Goal: Communication & Community: Answer question/provide support

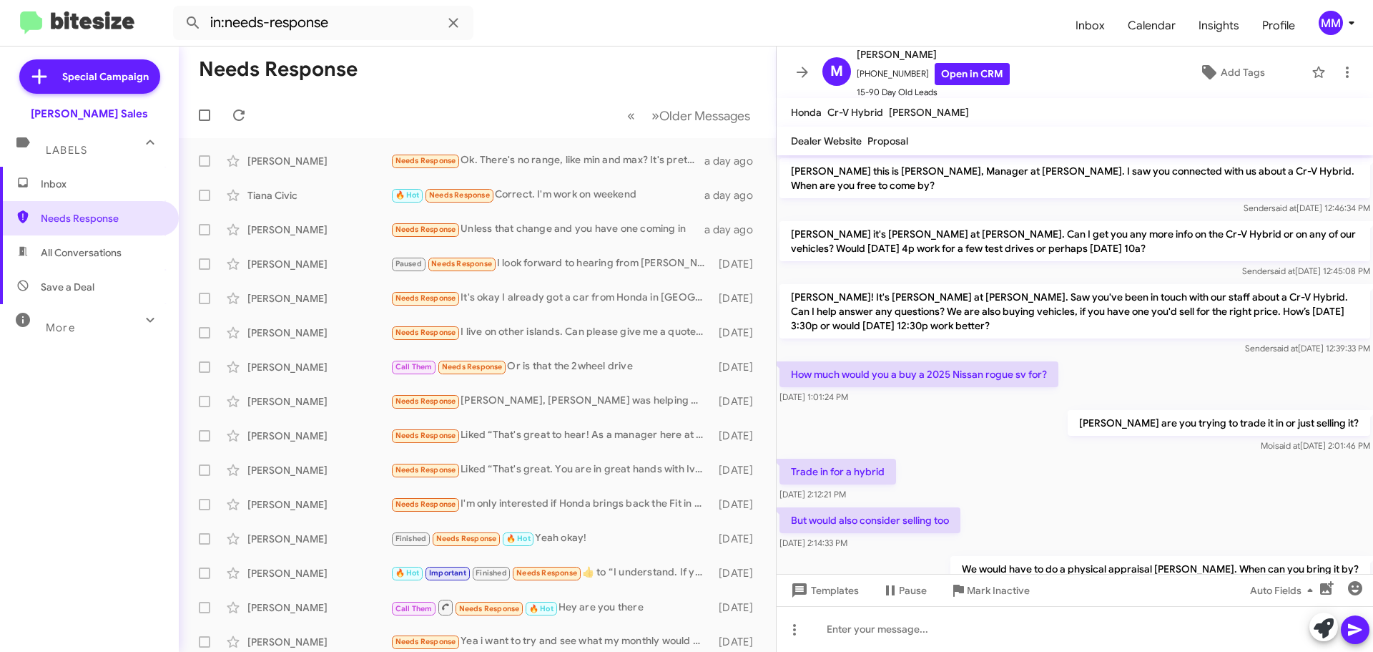
scroll to position [175, 0]
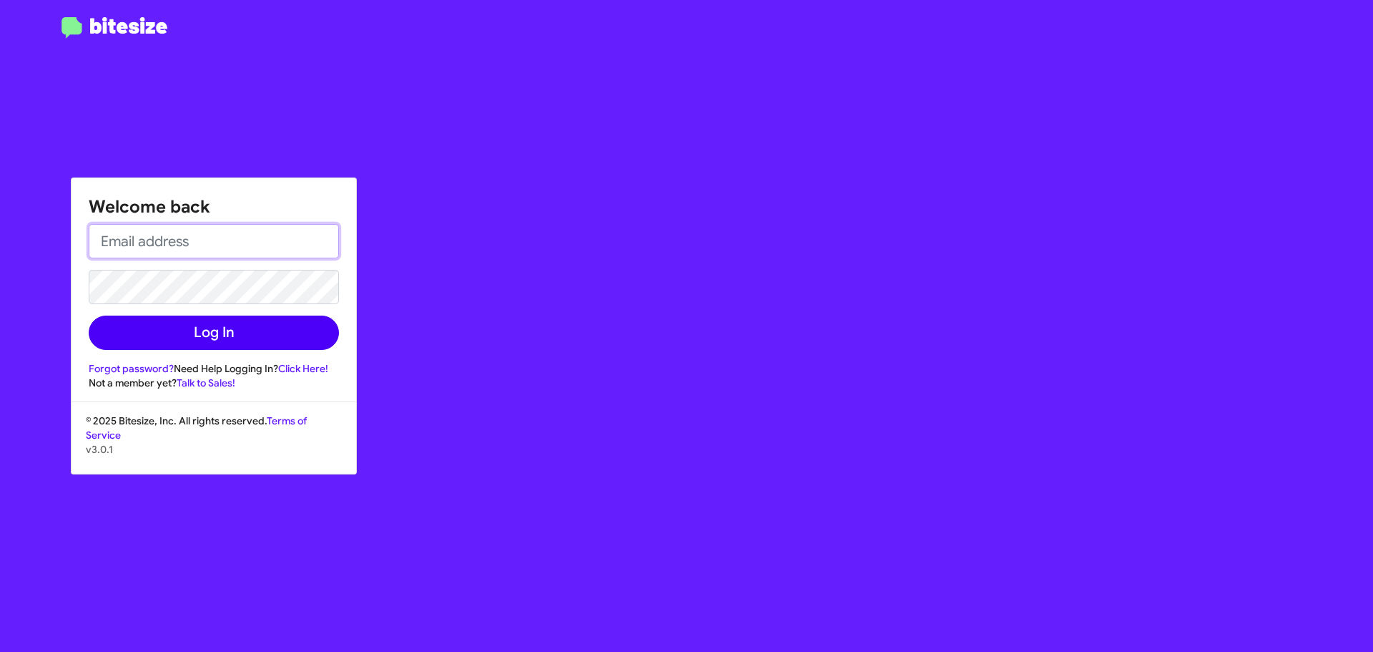
type input "[EMAIL_ADDRESS][DOMAIN_NAME]"
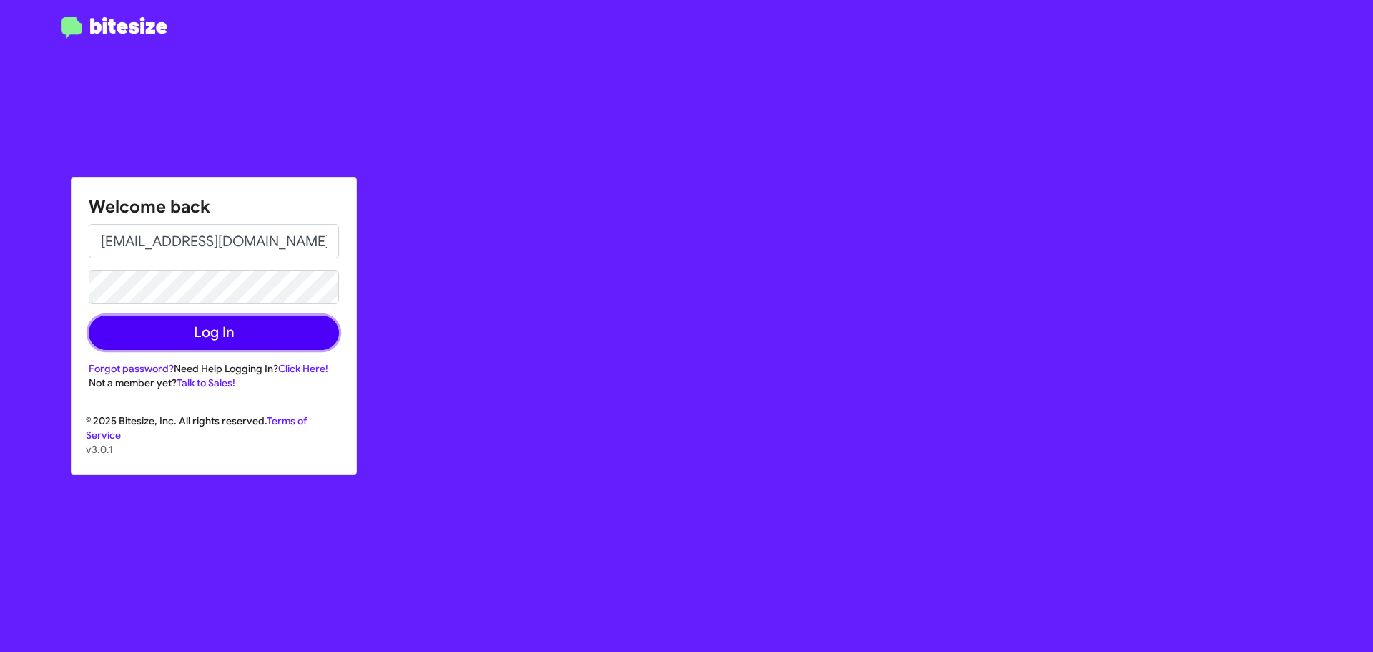
click at [219, 337] on button "Log In" at bounding box center [214, 332] width 250 height 34
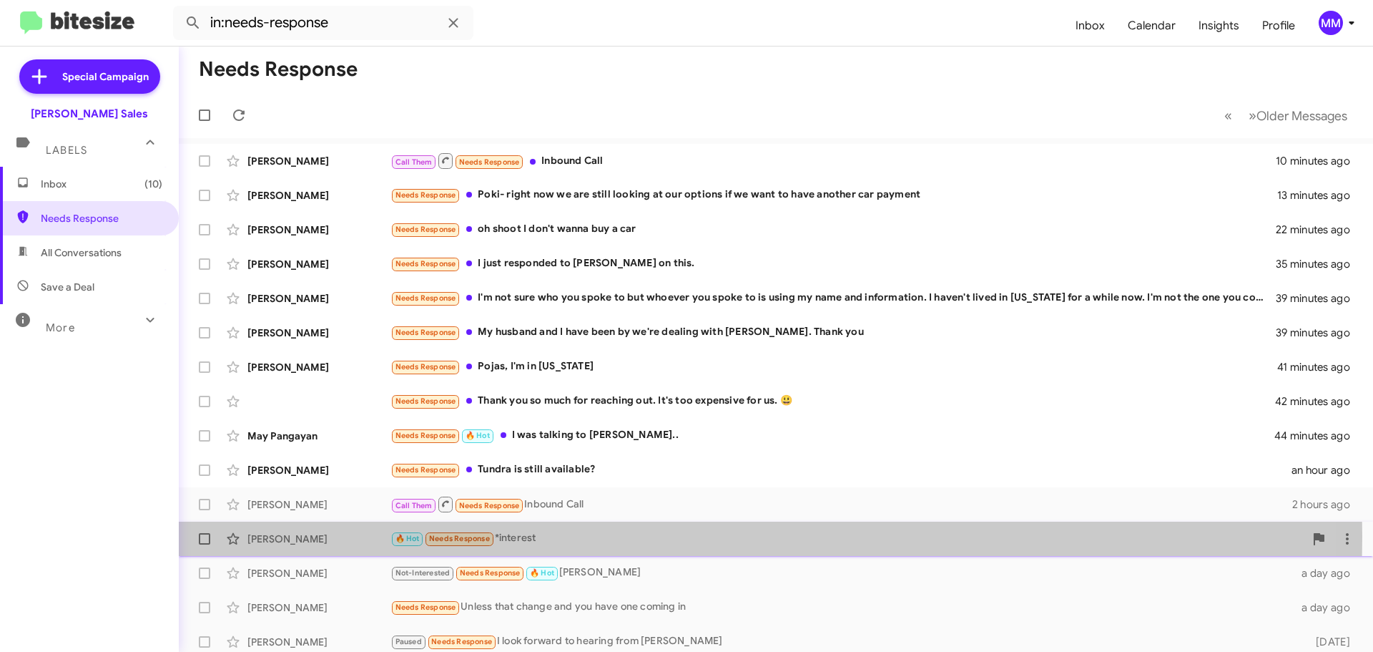
click at [531, 536] on div "🔥 Hot Needs Response *interest" at bounding box center [848, 538] width 914 height 16
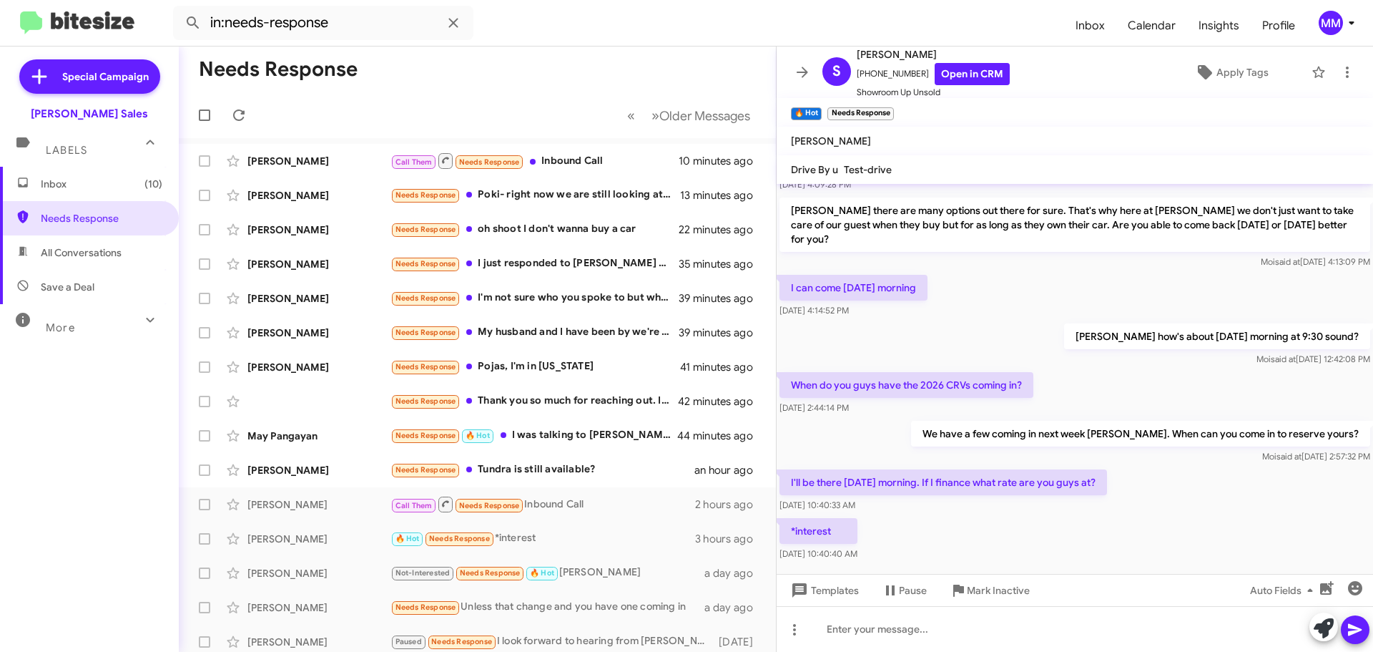
scroll to position [161, 0]
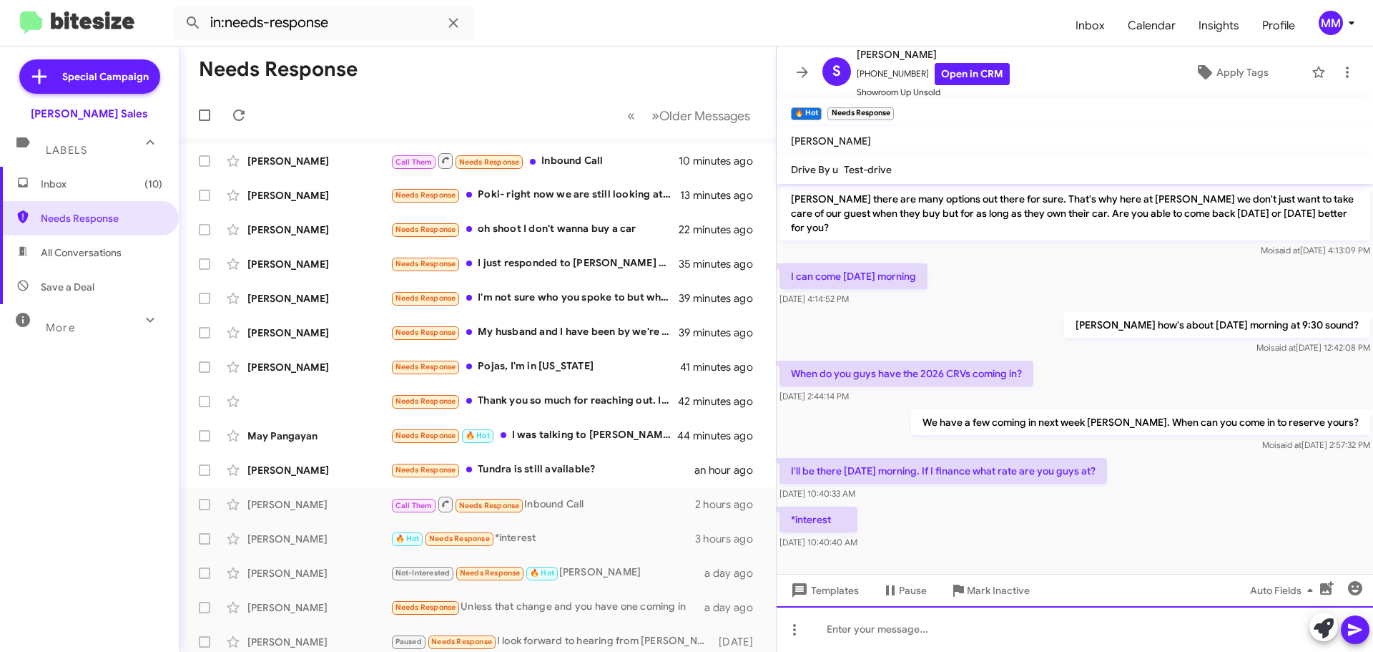
click at [875, 625] on div at bounding box center [1075, 629] width 597 height 46
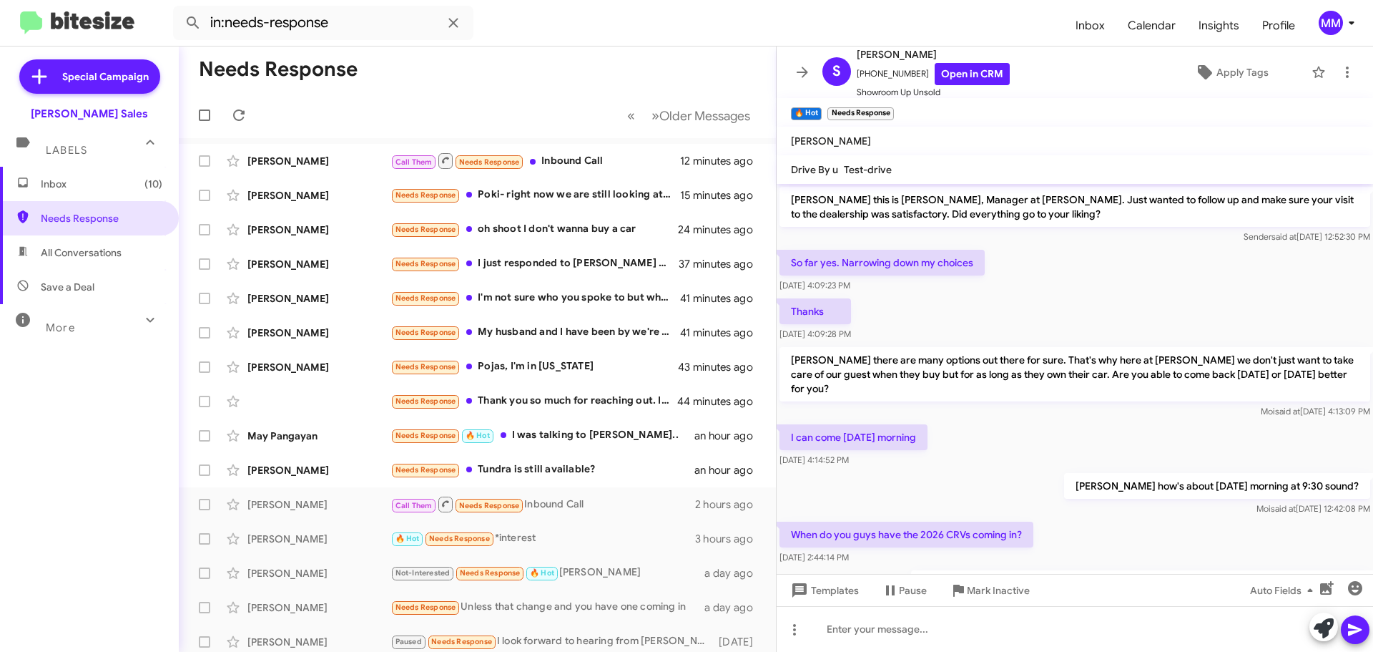
click at [806, 73] on icon at bounding box center [802, 72] width 11 height 11
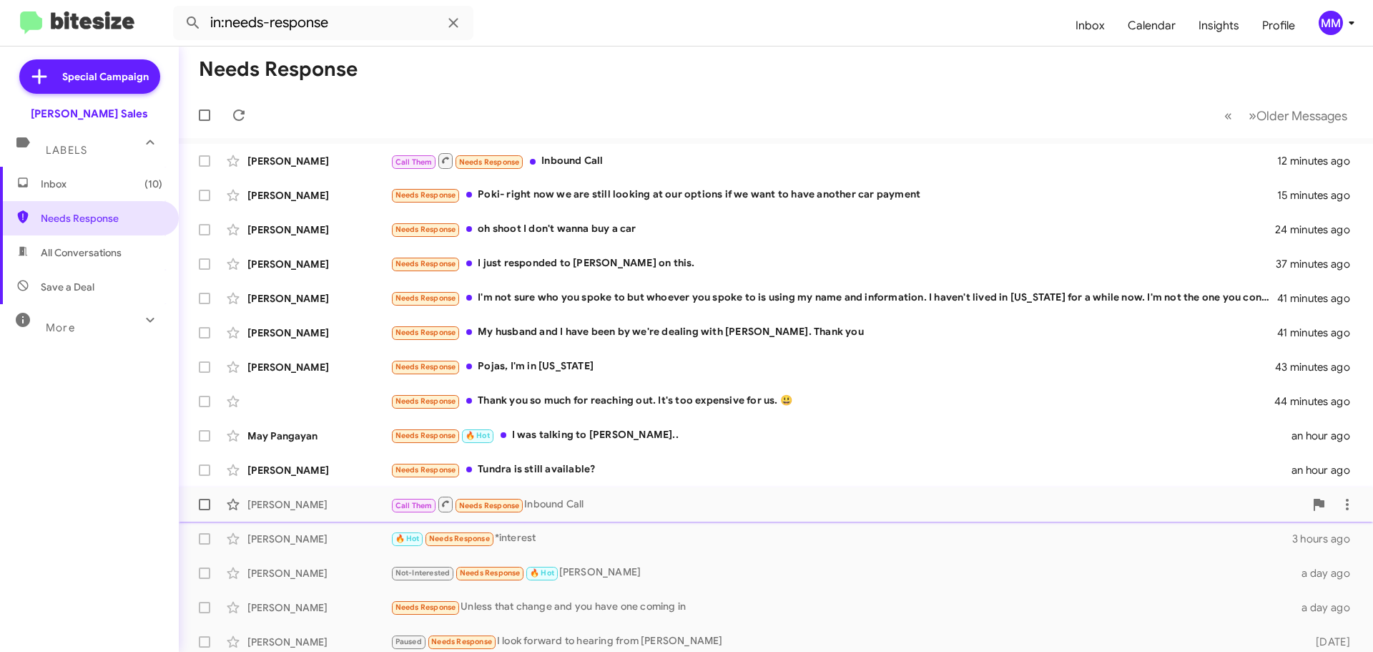
click at [556, 503] on div "Call Them Needs Response Inbound Call" at bounding box center [848, 504] width 914 height 18
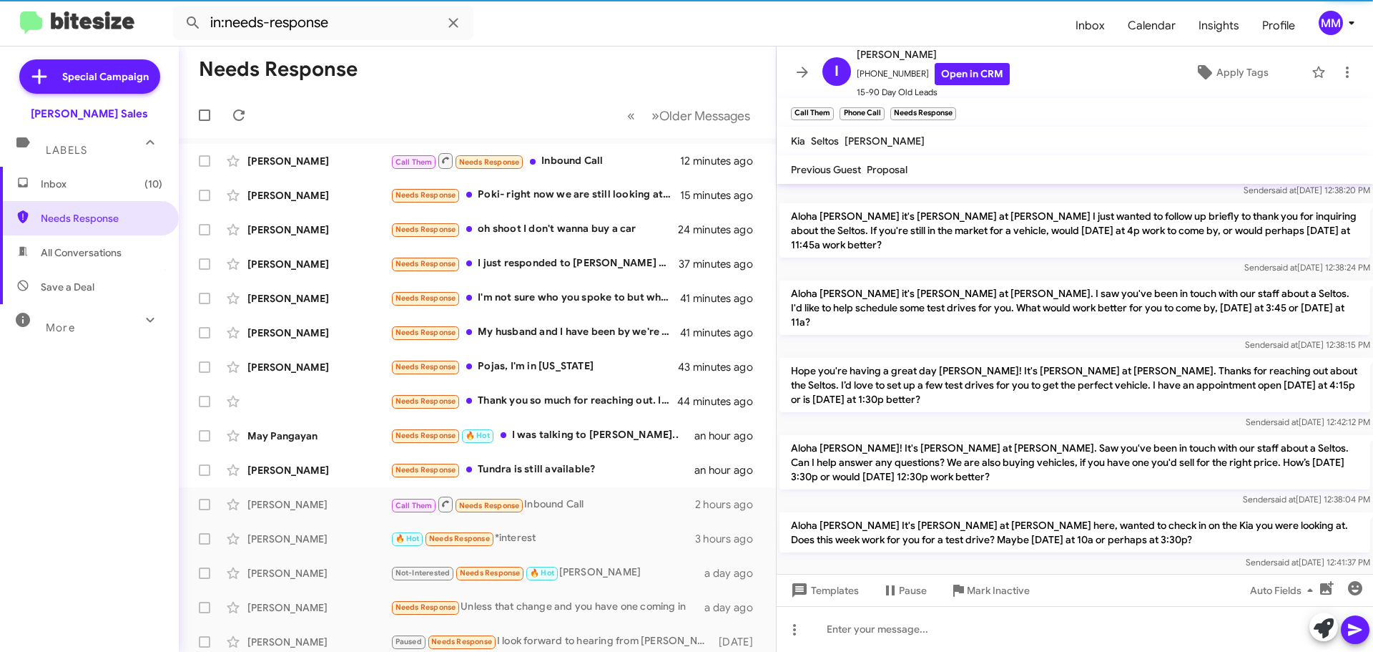
scroll to position [273, 0]
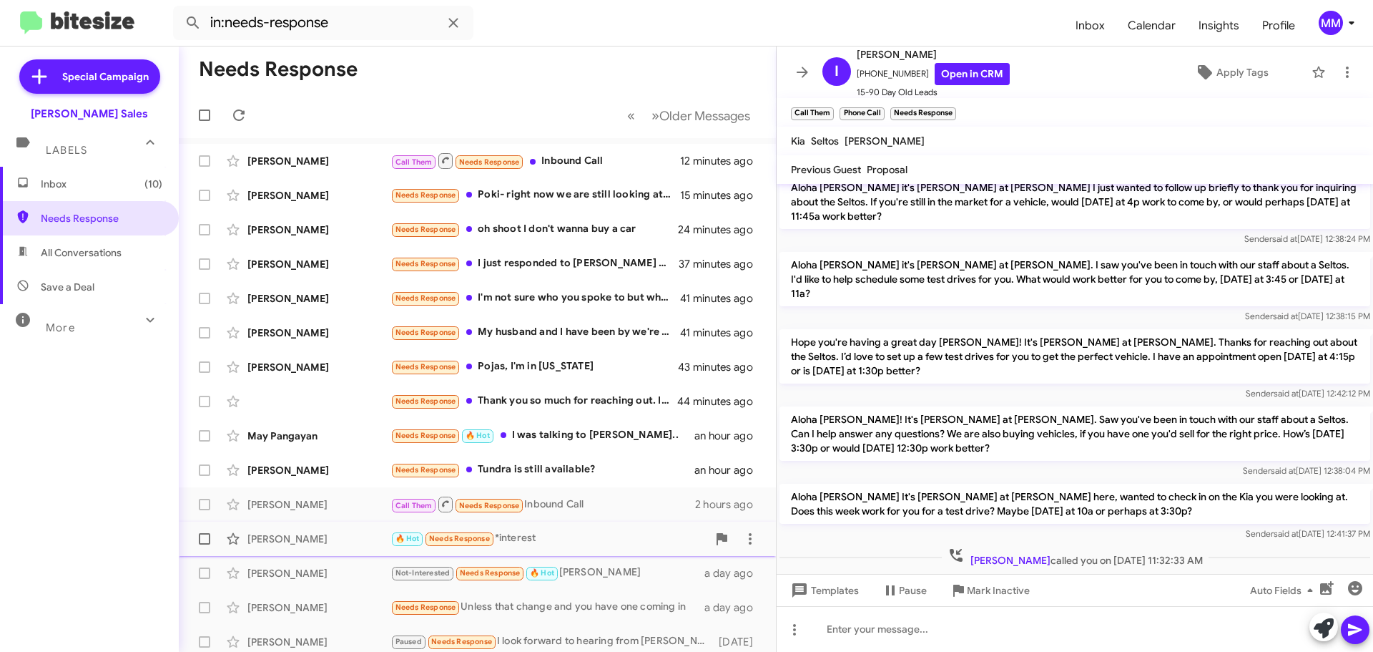
click at [308, 541] on div "[PERSON_NAME]" at bounding box center [318, 538] width 143 height 14
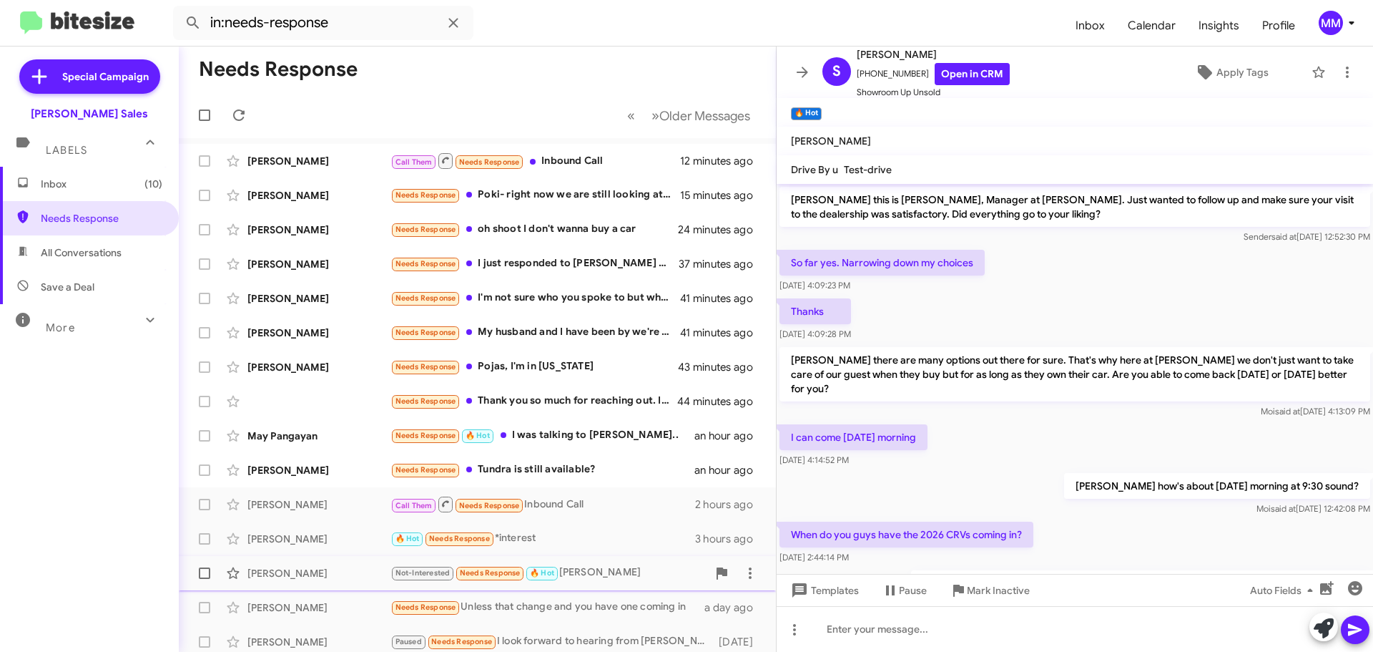
click at [302, 574] on div "[PERSON_NAME]" at bounding box center [318, 573] width 143 height 14
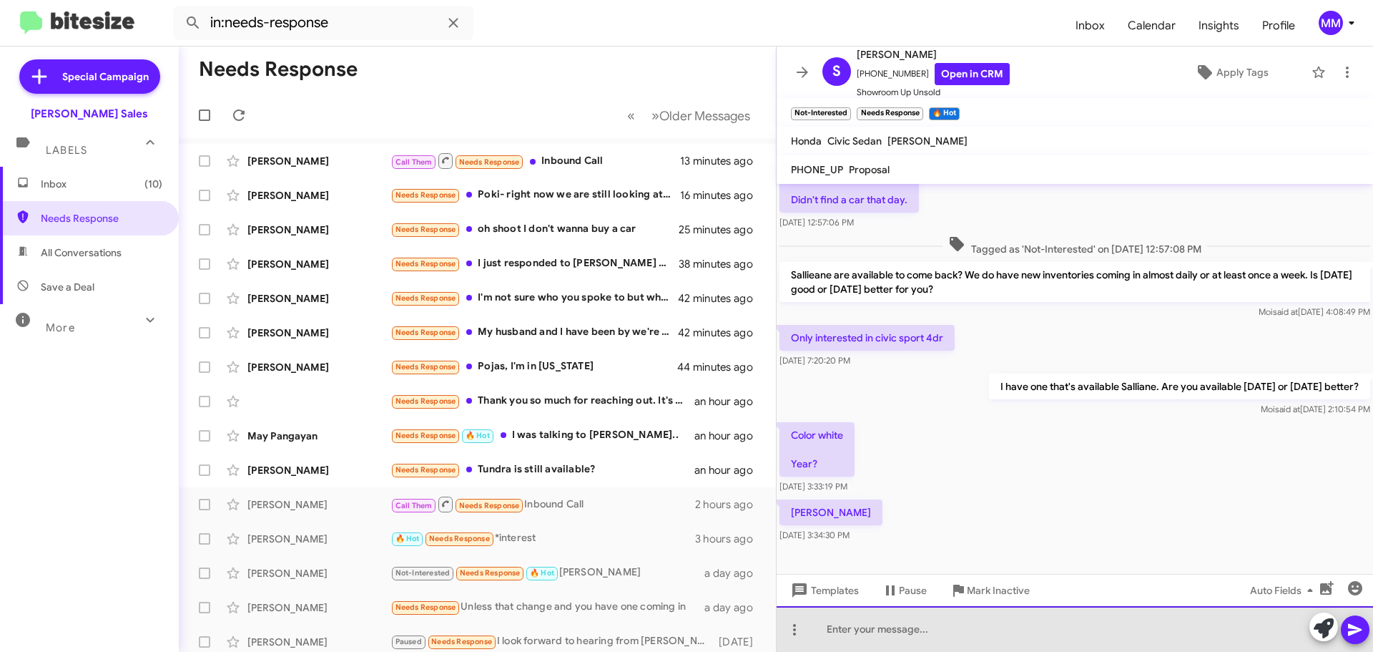
drag, startPoint x: 861, startPoint y: 629, endPoint x: 868, endPoint y: 624, distance: 9.2
click at [866, 624] on div at bounding box center [1075, 629] width 597 height 46
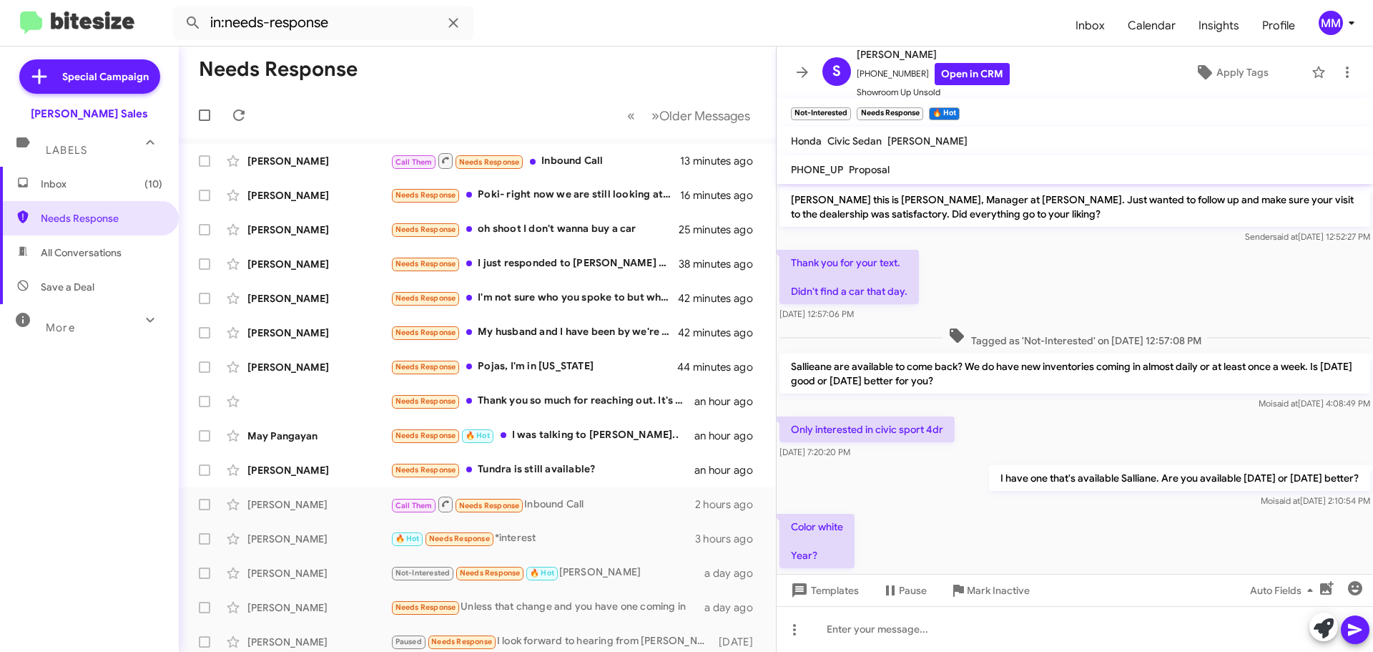
scroll to position [144, 0]
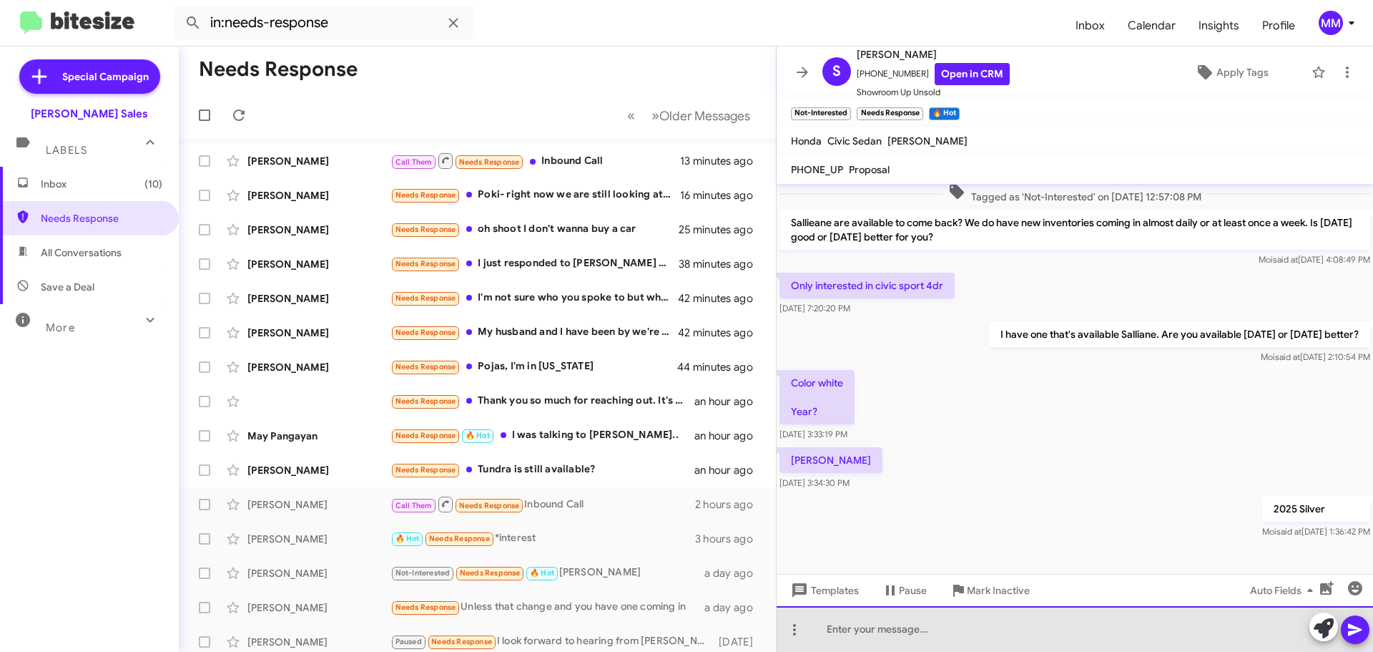
click at [881, 625] on div at bounding box center [1075, 629] width 597 height 46
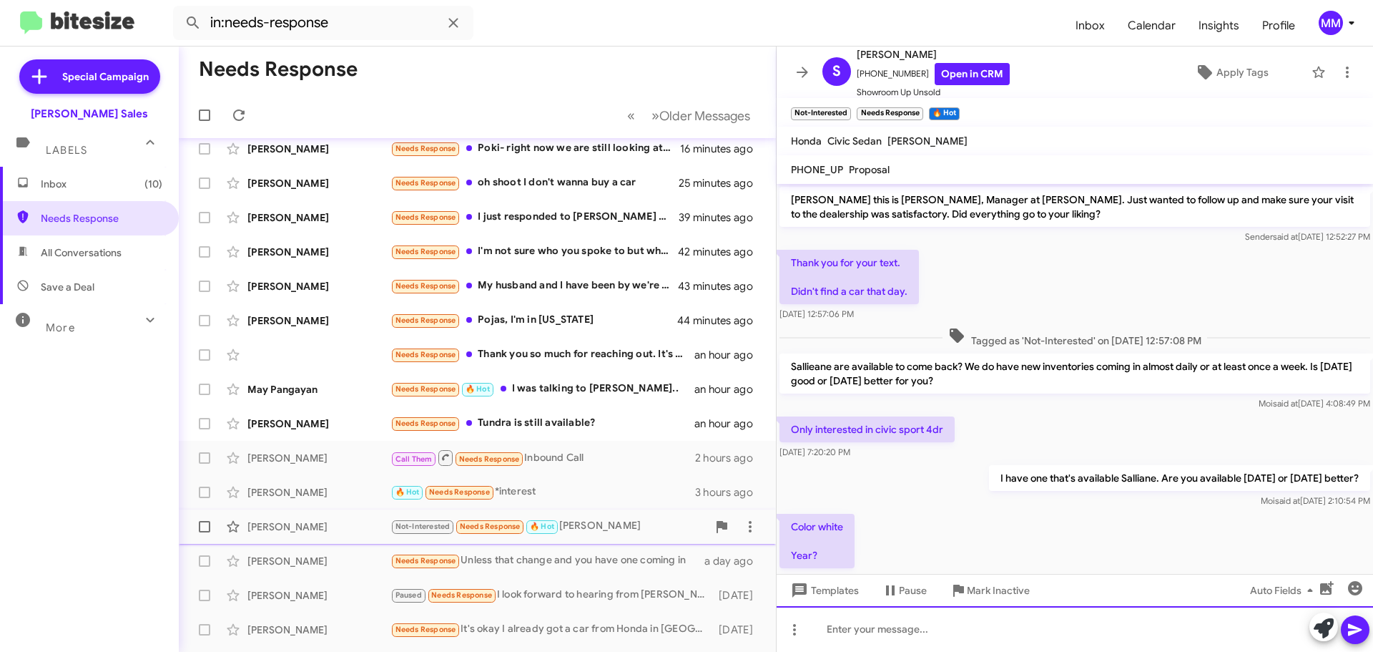
scroll to position [72, 0]
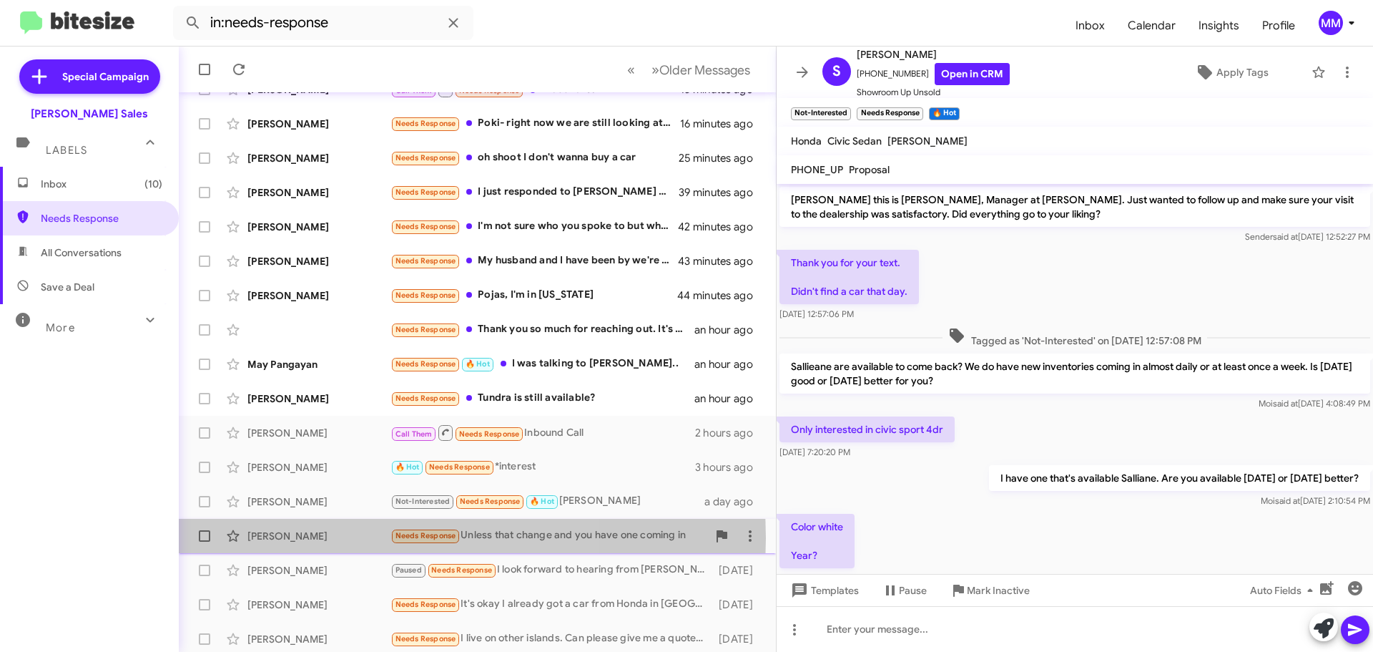
click at [319, 538] on div "[PERSON_NAME]" at bounding box center [318, 536] width 143 height 14
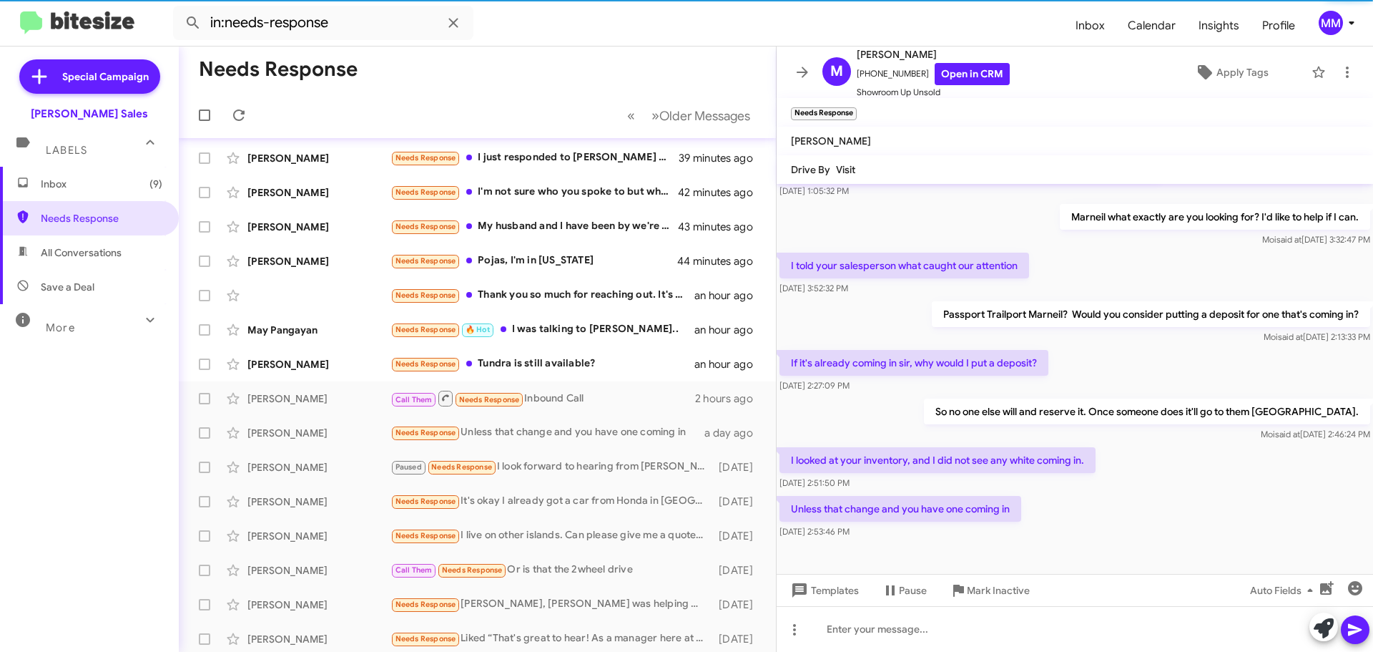
scroll to position [37, 0]
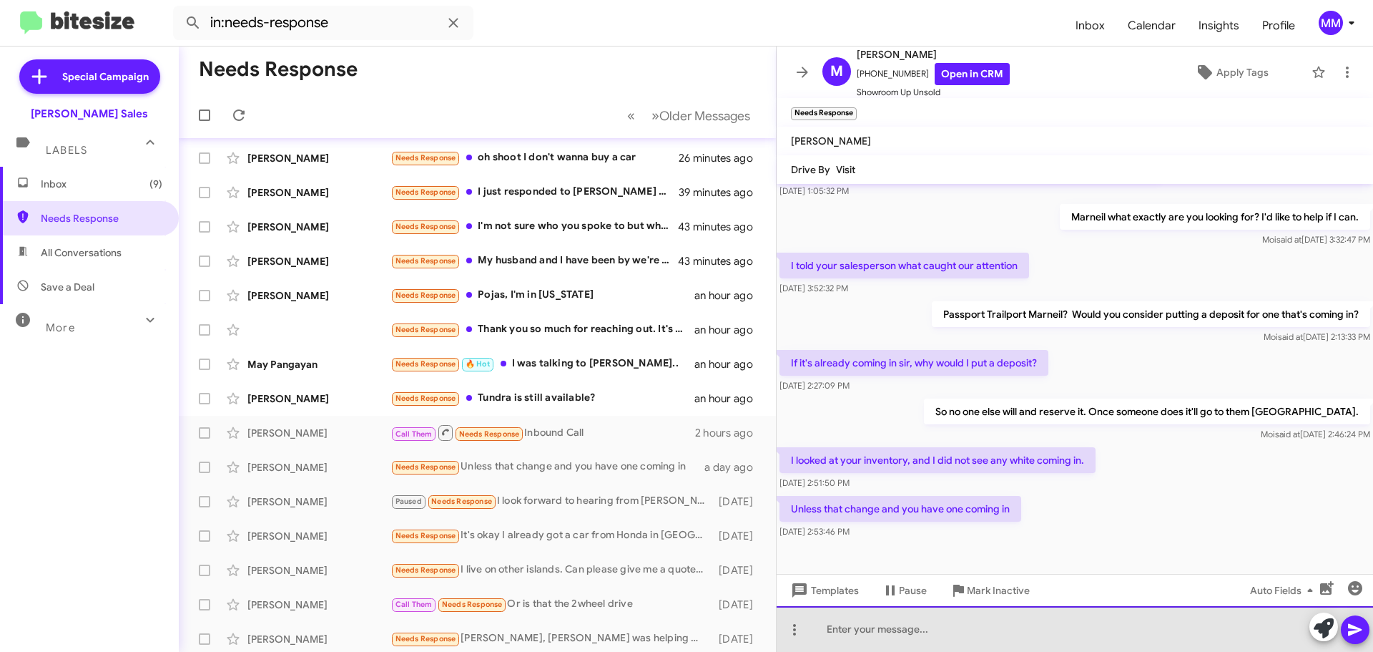
click at [906, 629] on div at bounding box center [1075, 629] width 597 height 46
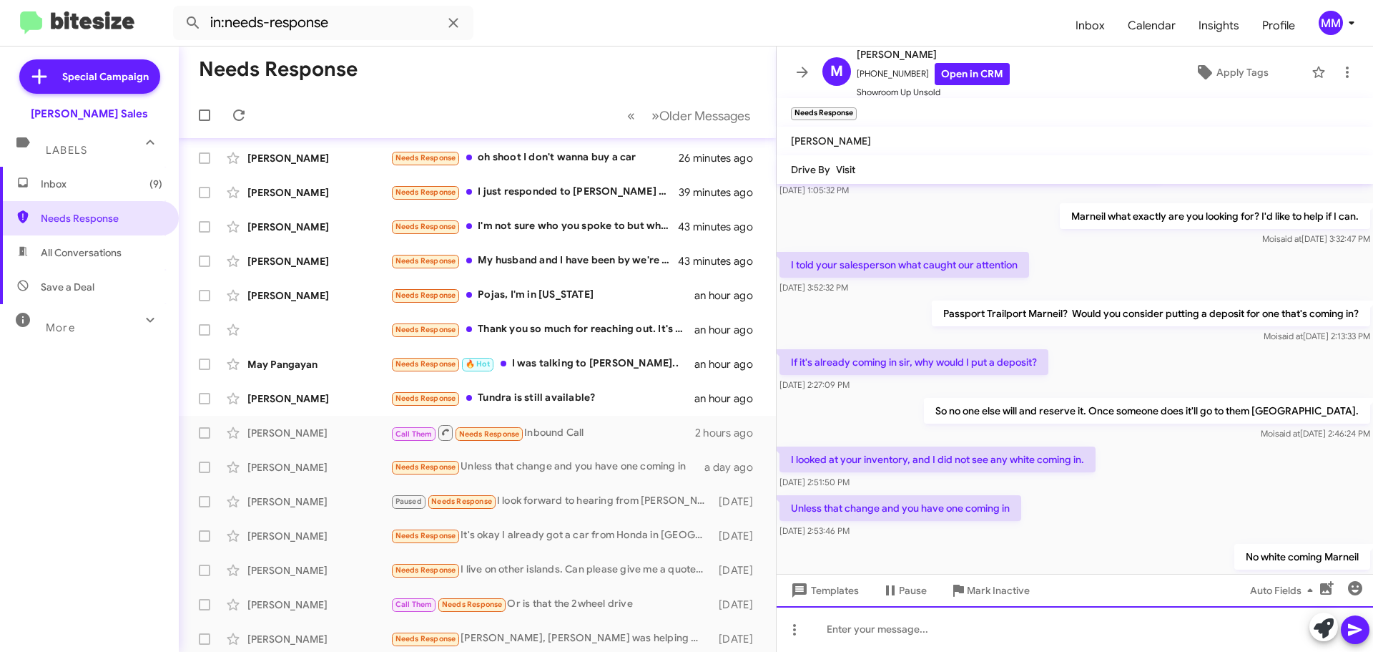
scroll to position [147, 0]
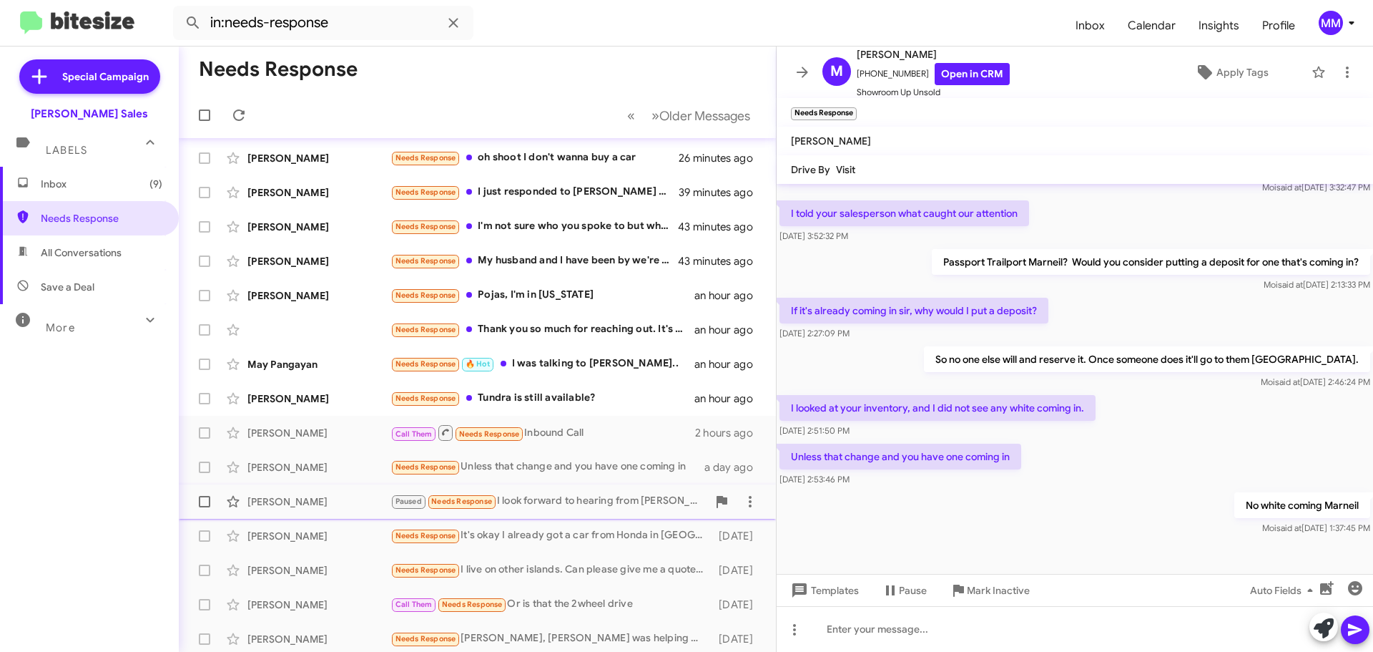
click at [282, 503] on div "[PERSON_NAME]" at bounding box center [318, 501] width 143 height 14
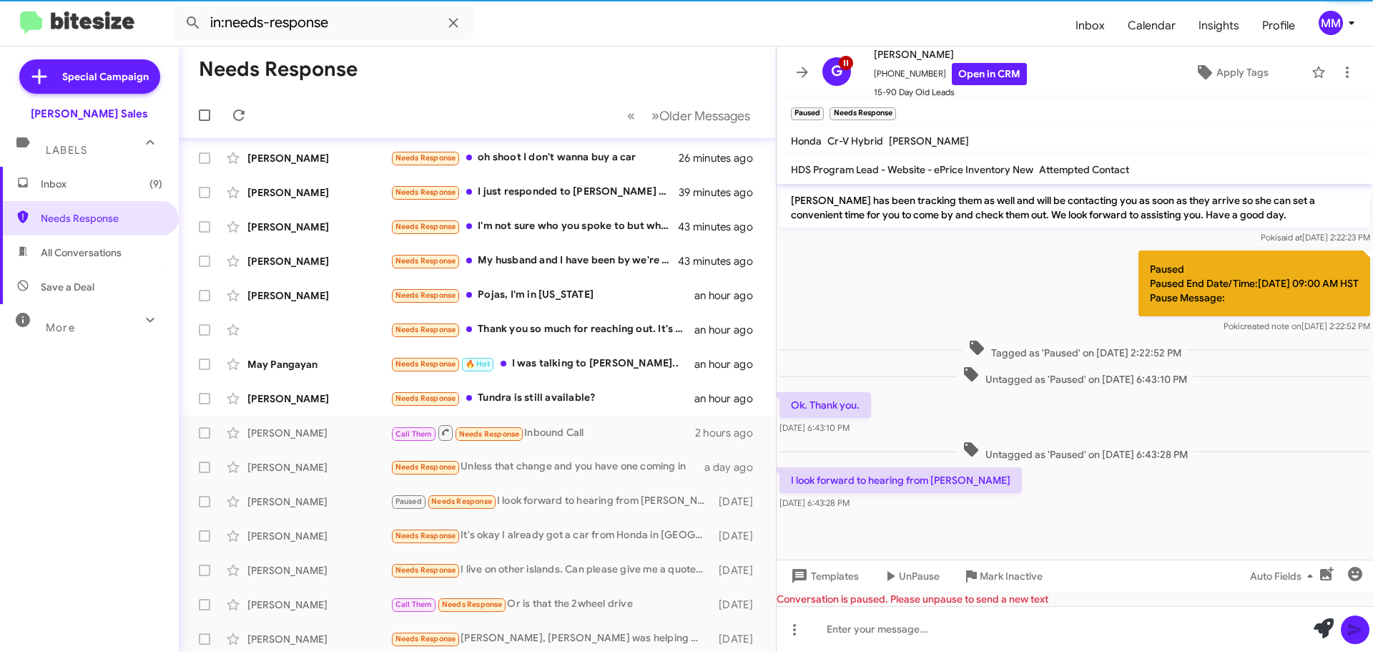
scroll to position [443, 0]
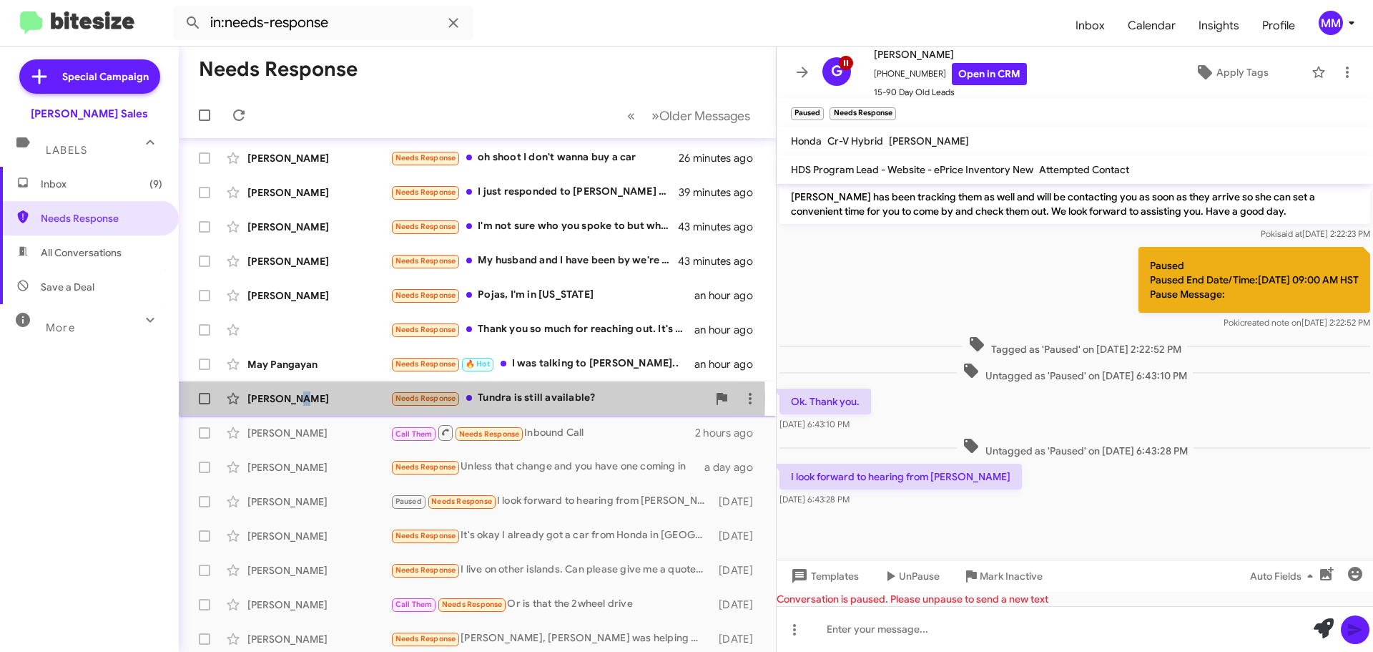
click at [298, 396] on div "[PERSON_NAME]" at bounding box center [318, 398] width 143 height 14
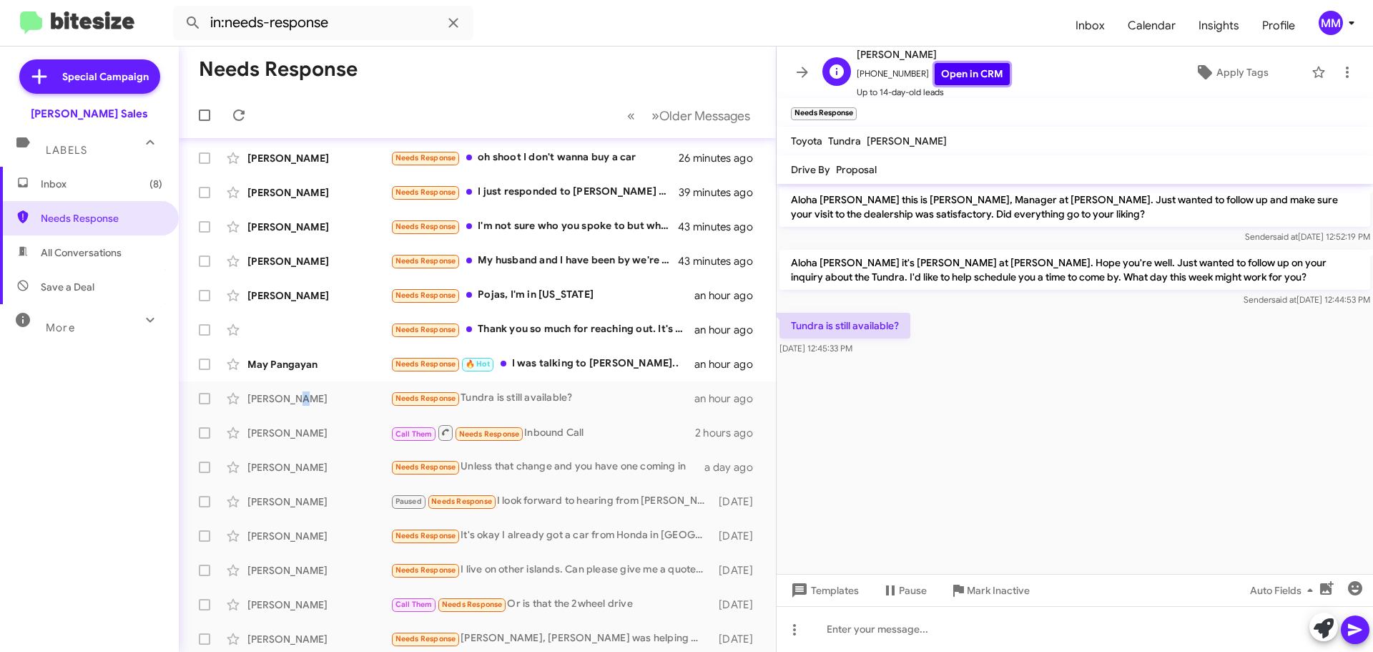
click at [950, 77] on link "Open in CRM" at bounding box center [972, 74] width 75 height 22
